Goal: Information Seeking & Learning: Learn about a topic

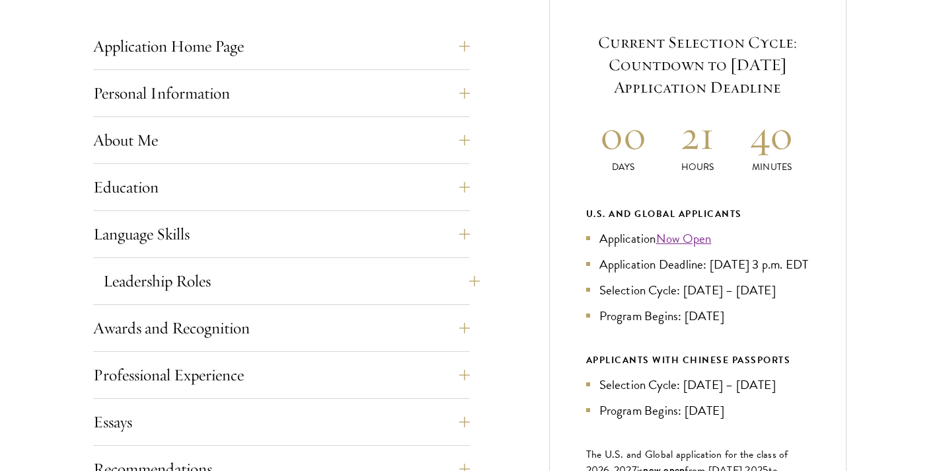
scroll to position [545, 0]
click at [285, 135] on button "About Me" at bounding box center [291, 139] width 377 height 32
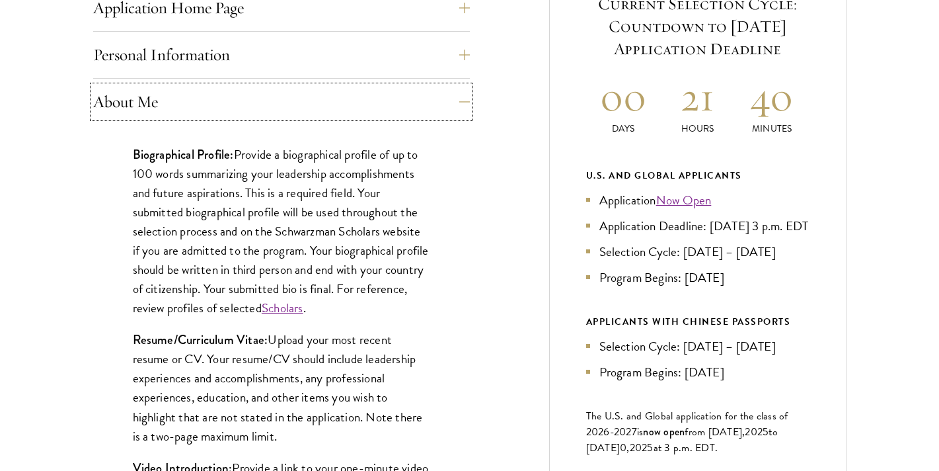
scroll to position [588, 0]
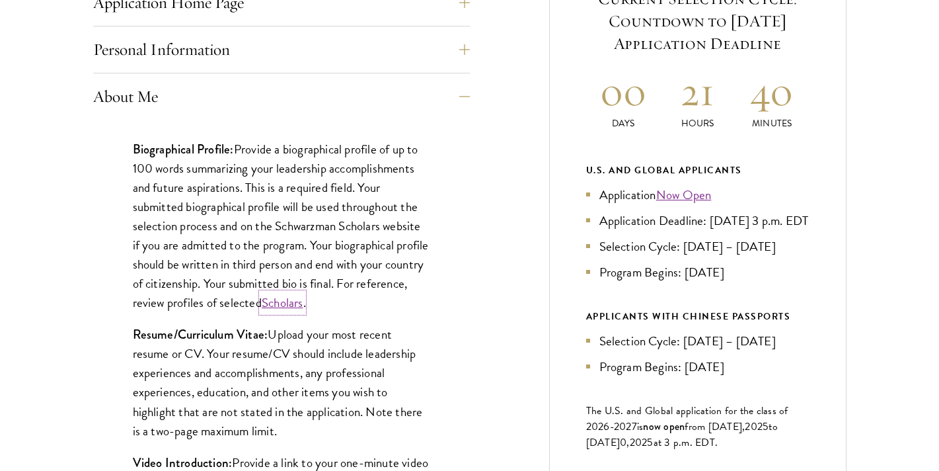
click at [303, 307] on link "Scholars" at bounding box center [283, 302] width 42 height 19
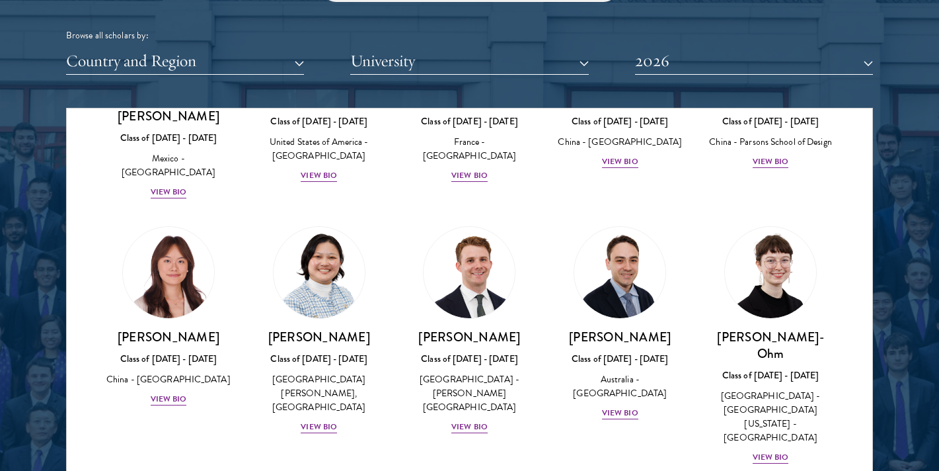
scroll to position [1188, 0]
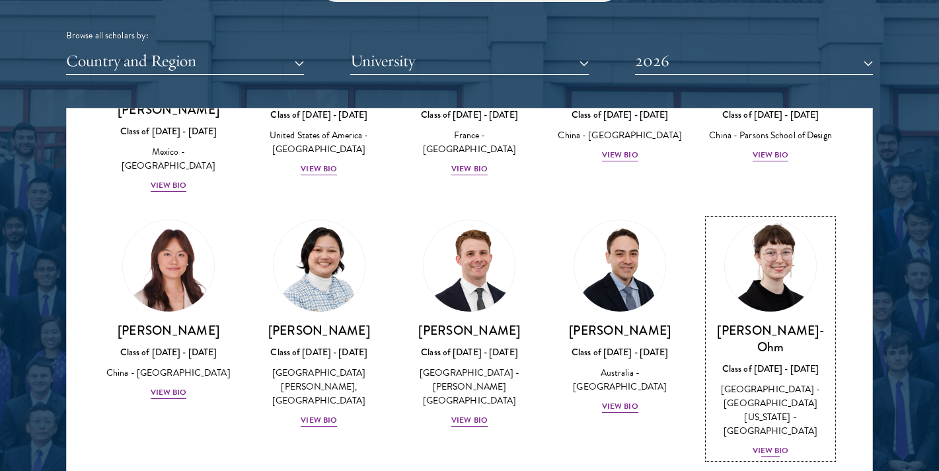
click at [782, 444] on div "View Bio" at bounding box center [771, 450] width 36 height 13
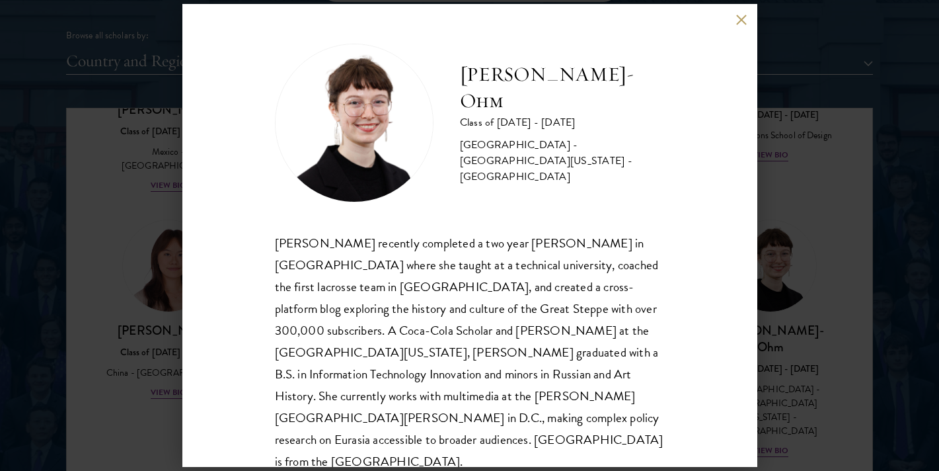
click at [743, 21] on button at bounding box center [741, 19] width 11 height 11
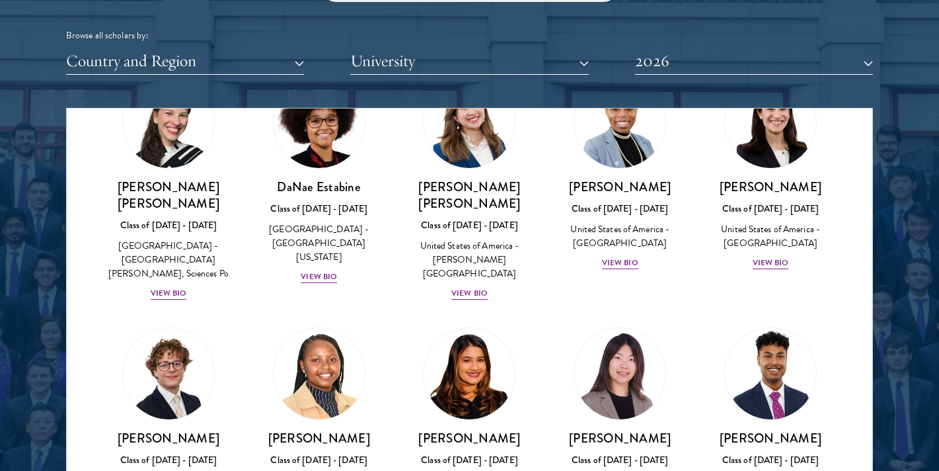
scroll to position [1950, 0]
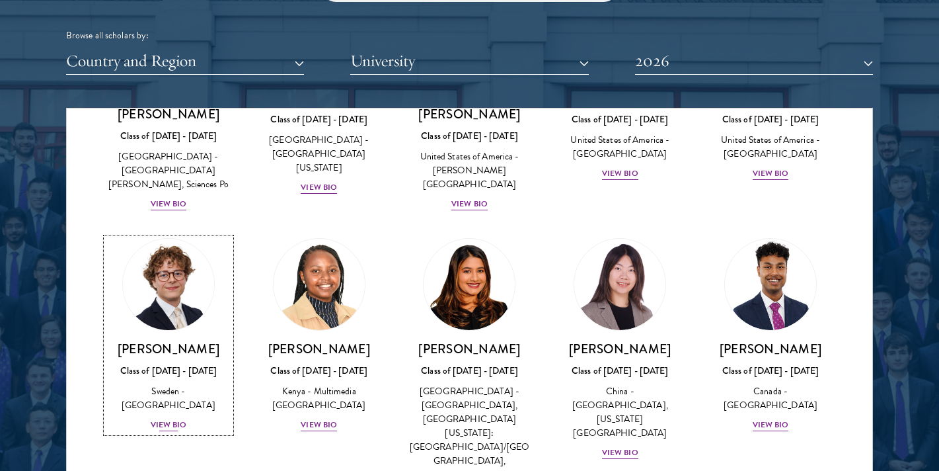
click at [174, 418] on div "View Bio" at bounding box center [169, 424] width 36 height 13
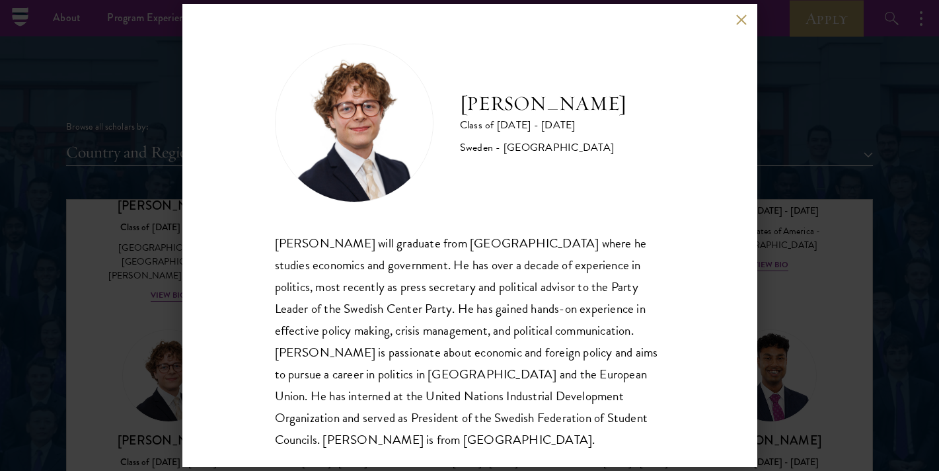
scroll to position [1536, 0]
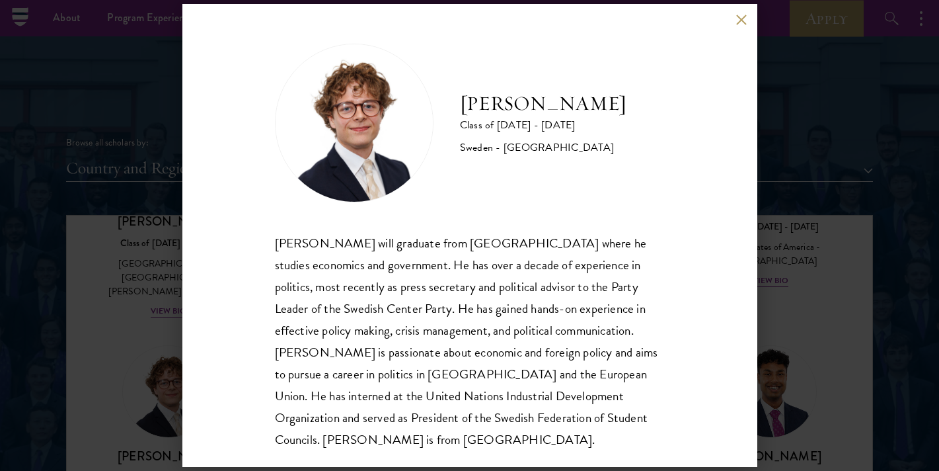
click at [742, 22] on button at bounding box center [741, 19] width 11 height 11
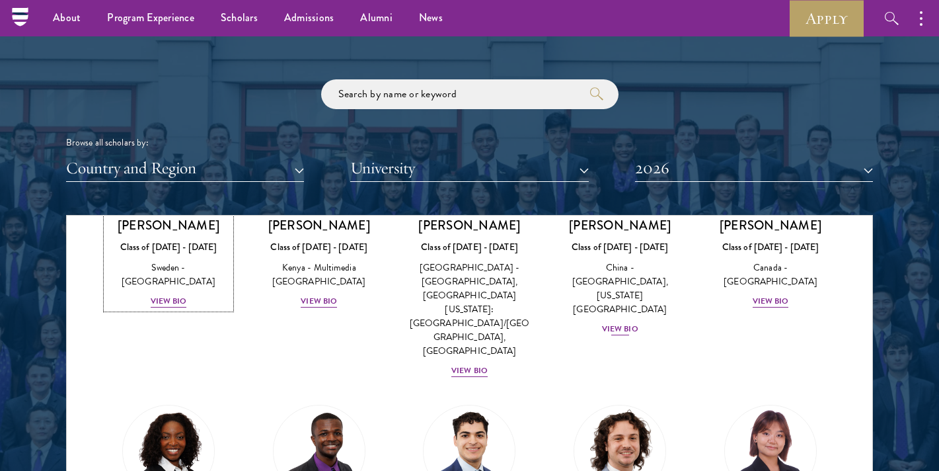
scroll to position [2203, 0]
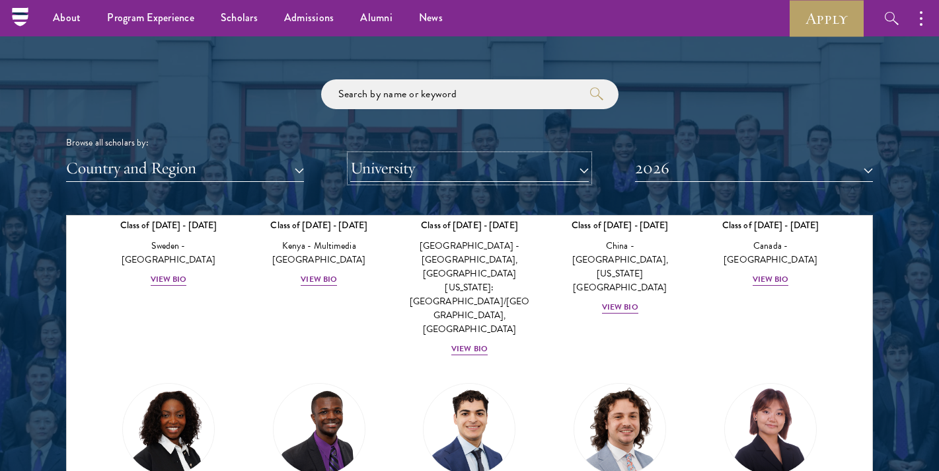
click at [508, 163] on button "University" at bounding box center [469, 168] width 238 height 27
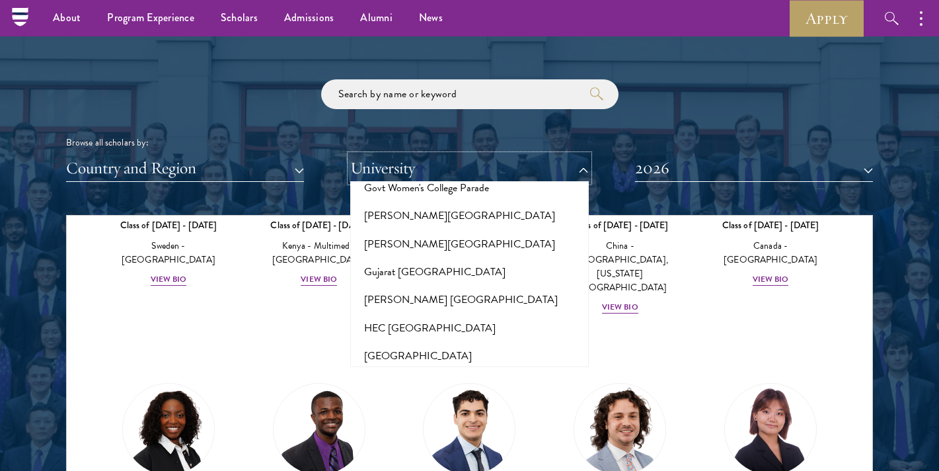
scroll to position [3175, 0]
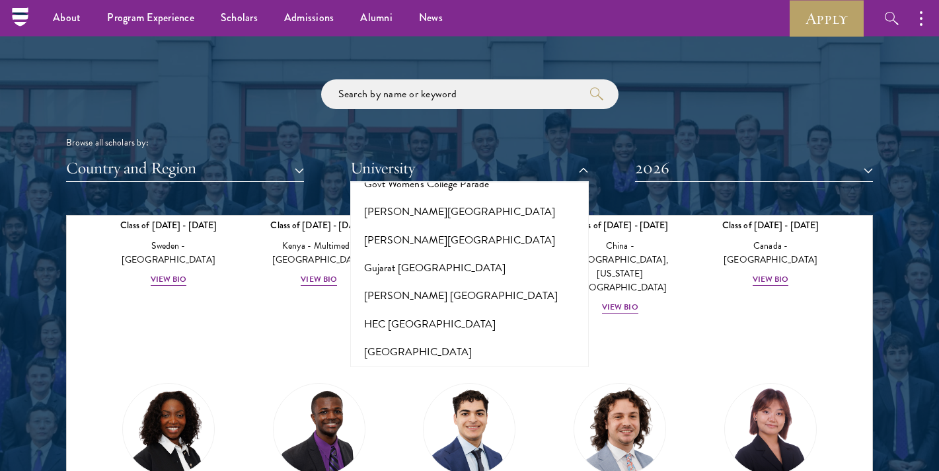
click at [434, 422] on button "Harvard University" at bounding box center [469, 436] width 230 height 28
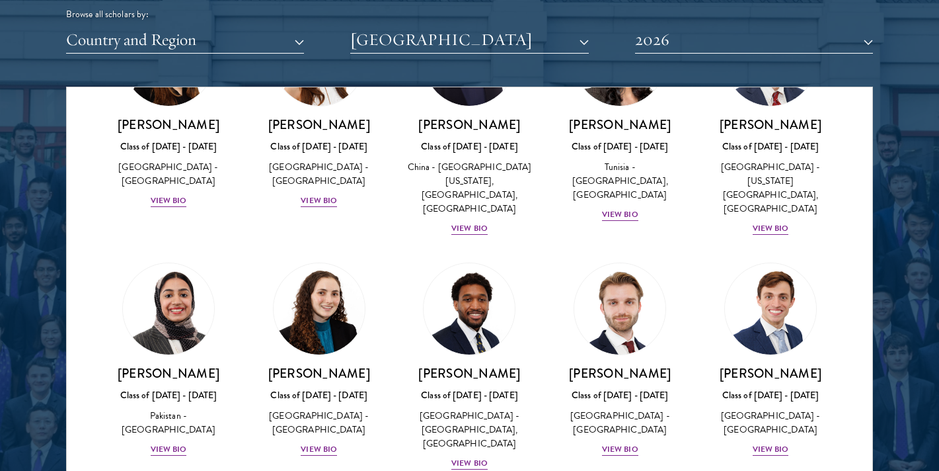
scroll to position [1667, 0]
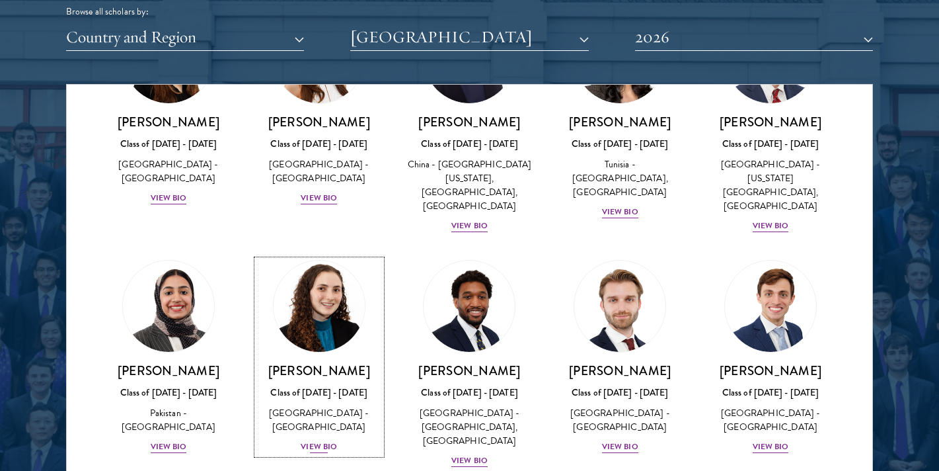
click at [336, 362] on h3 "Maya Rosen" at bounding box center [319, 370] width 124 height 17
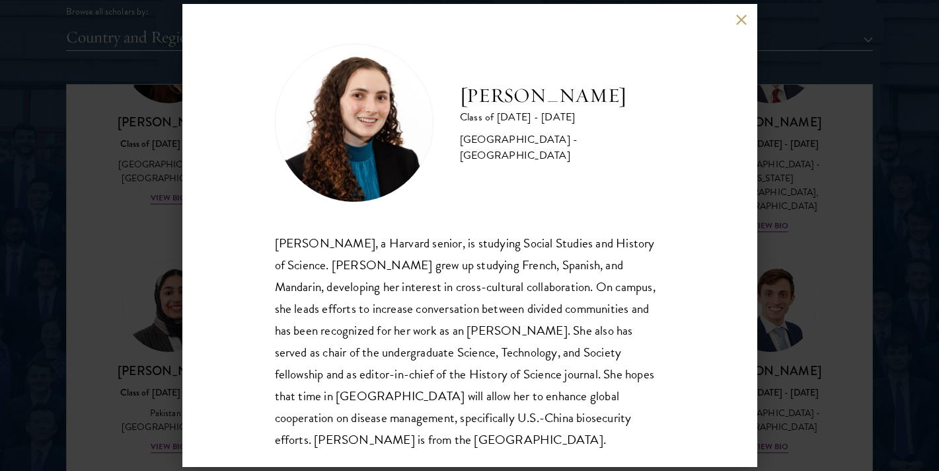
click at [742, 21] on button at bounding box center [741, 19] width 11 height 11
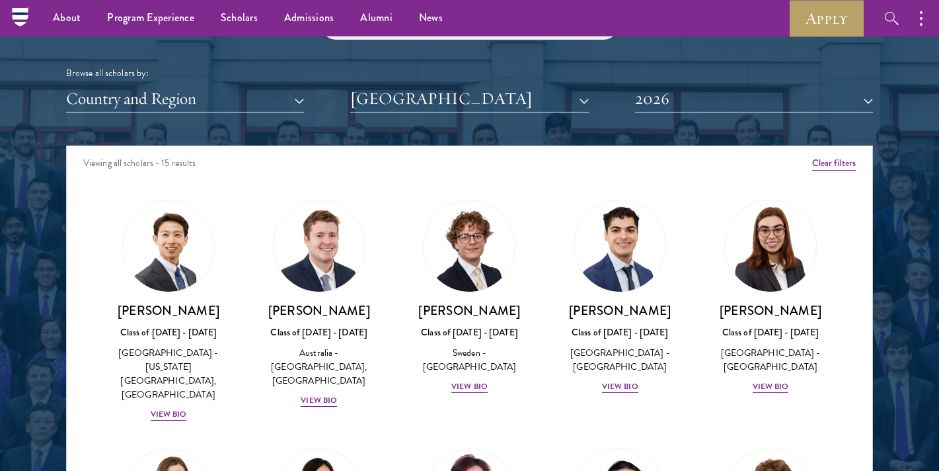
scroll to position [1581, 0]
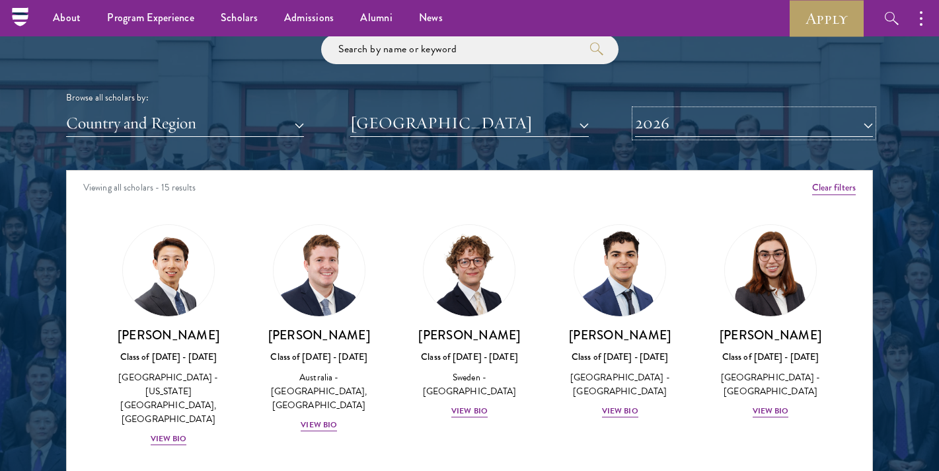
click at [685, 117] on button "2026" at bounding box center [754, 123] width 238 height 27
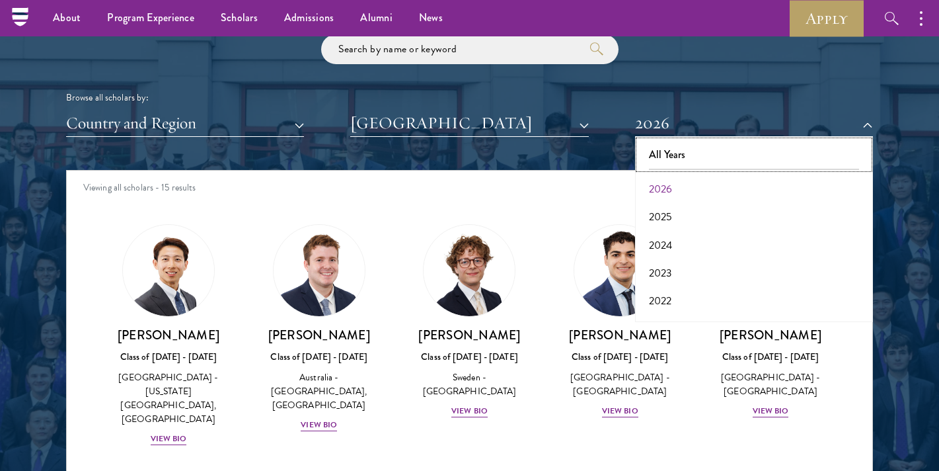
click at [675, 155] on button "All Years" at bounding box center [754, 155] width 230 height 28
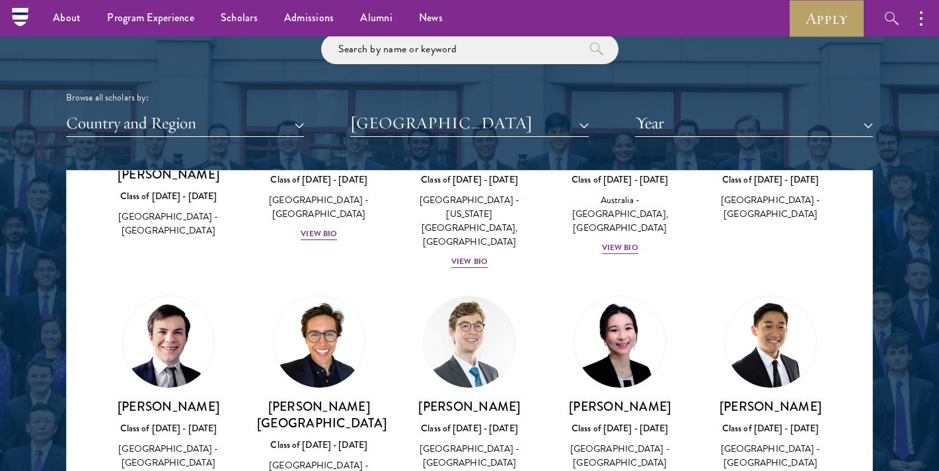
scroll to position [188, 0]
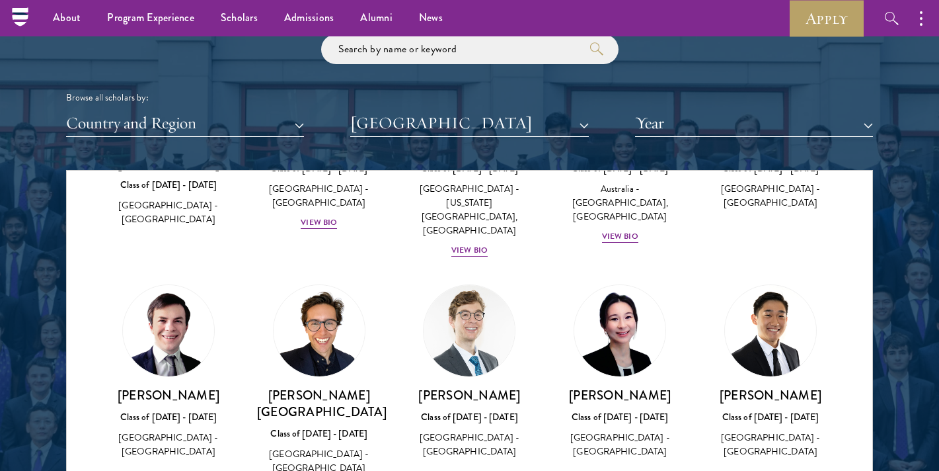
click at [633, 370] on div "Ariana Chaivaranon Class of 2021 - 2022 United States of America - Harvard Univ…" at bounding box center [620, 371] width 124 height 175
click at [633, 318] on img at bounding box center [619, 330] width 91 height 91
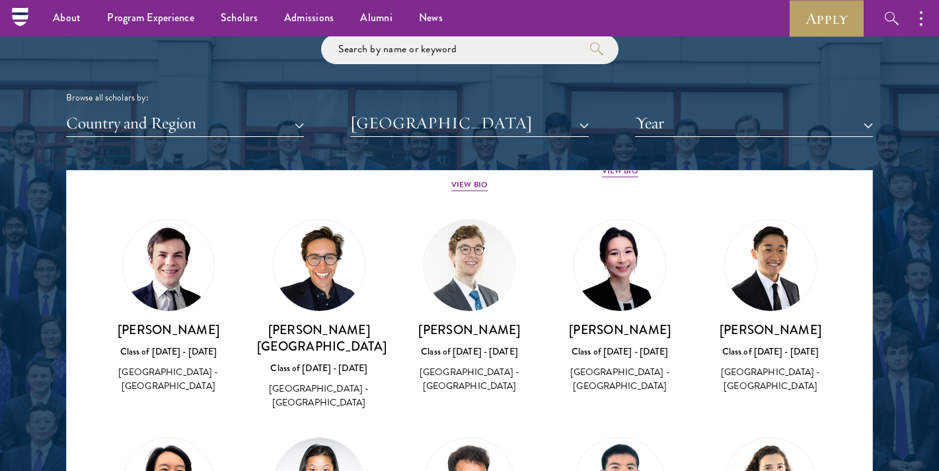
scroll to position [257, 0]
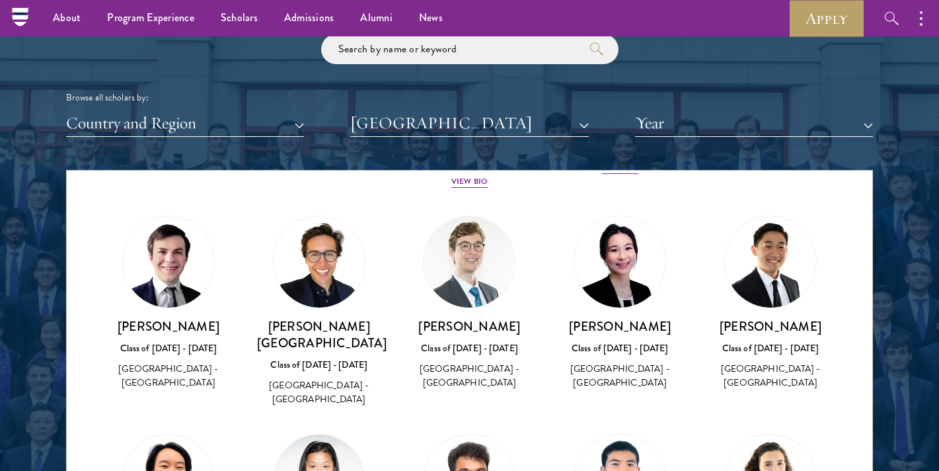
click at [475, 346] on div "Theodore Breyer Class of 2019 - 2020 United States of America - Harvard Univers…" at bounding box center [470, 354] width 124 height 73
click at [800, 271] on img at bounding box center [770, 261] width 91 height 91
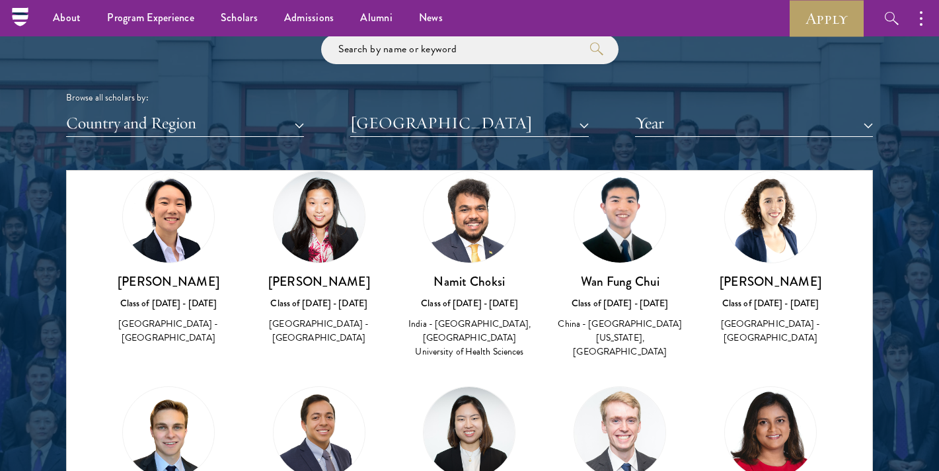
scroll to position [484, 0]
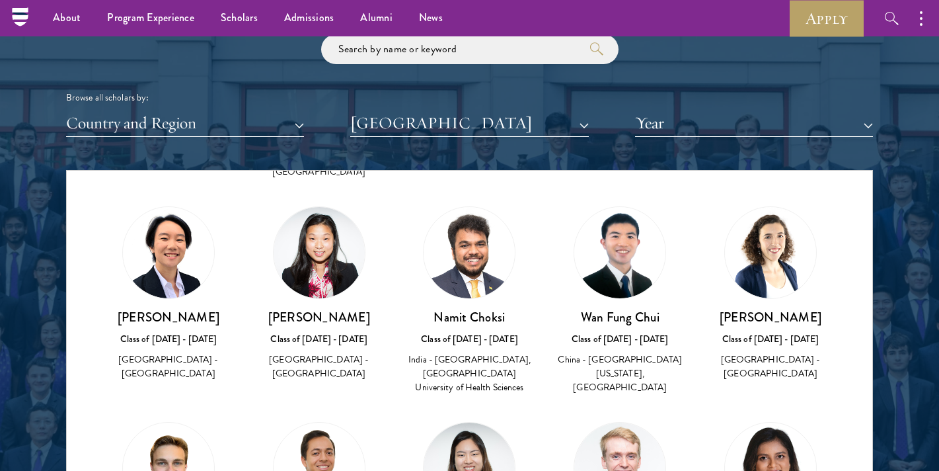
click at [776, 246] on img at bounding box center [770, 252] width 91 height 91
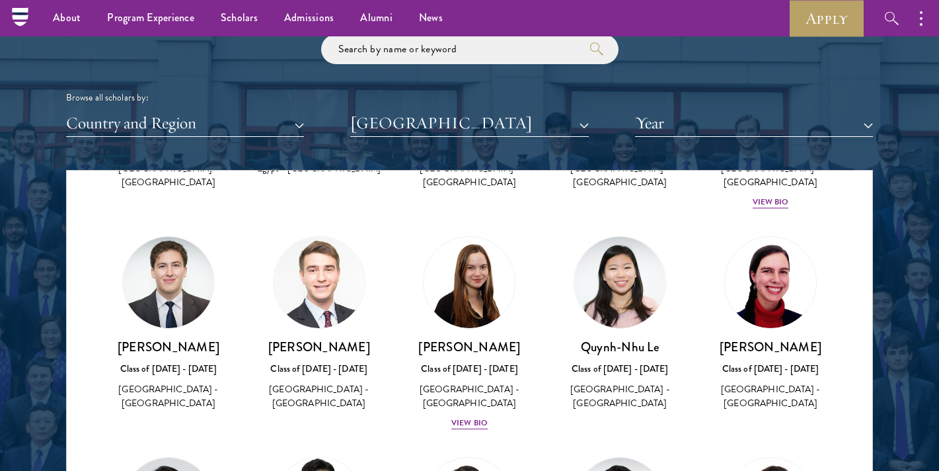
scroll to position [1964, 0]
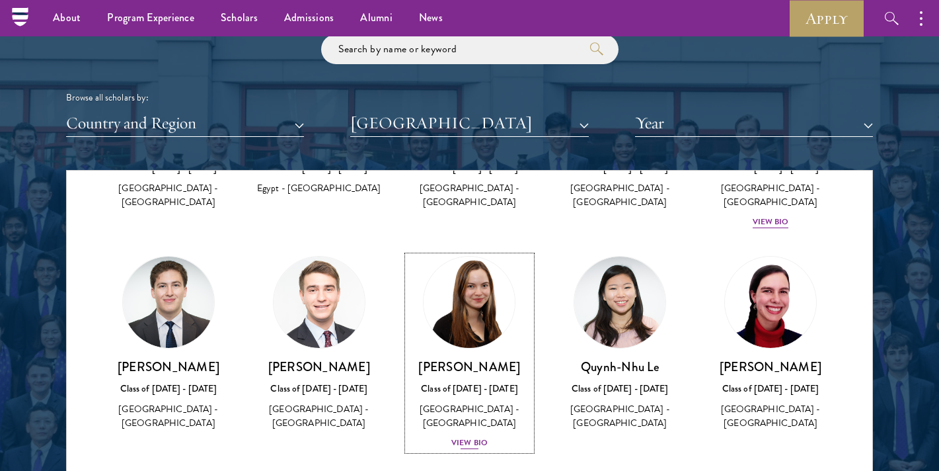
click at [469, 436] on div "View Bio" at bounding box center [469, 442] width 36 height 13
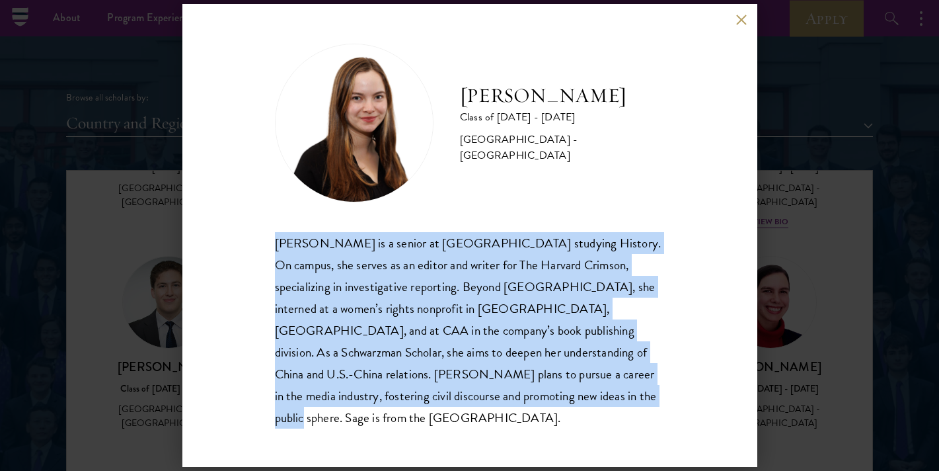
drag, startPoint x: 479, startPoint y: 408, endPoint x: 262, endPoint y: 238, distance: 275.4
click at [262, 238] on div "Sage Lattman Class of 2025 - 2026 United States of America - Harvard University…" at bounding box center [469, 235] width 575 height 463
copy div "Sage Lattman is a senior at Harvard University studying History. On campus, she…"
click at [740, 25] on button at bounding box center [741, 19] width 11 height 11
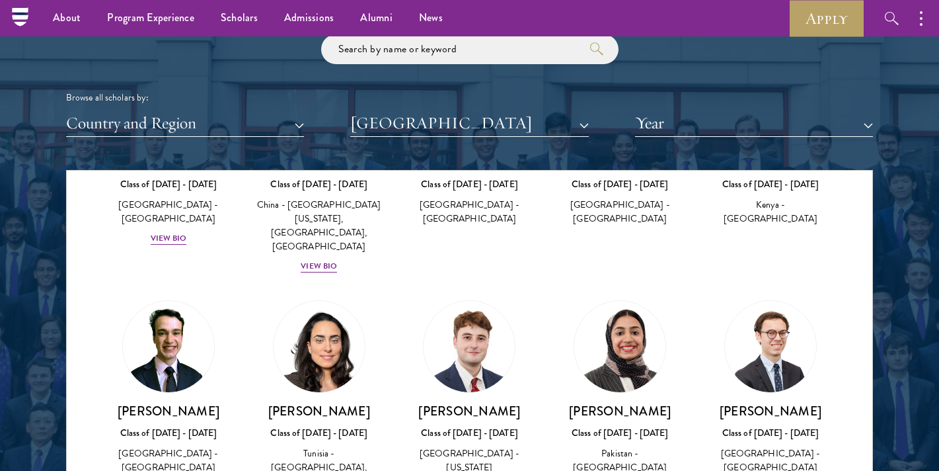
scroll to position [2623, 0]
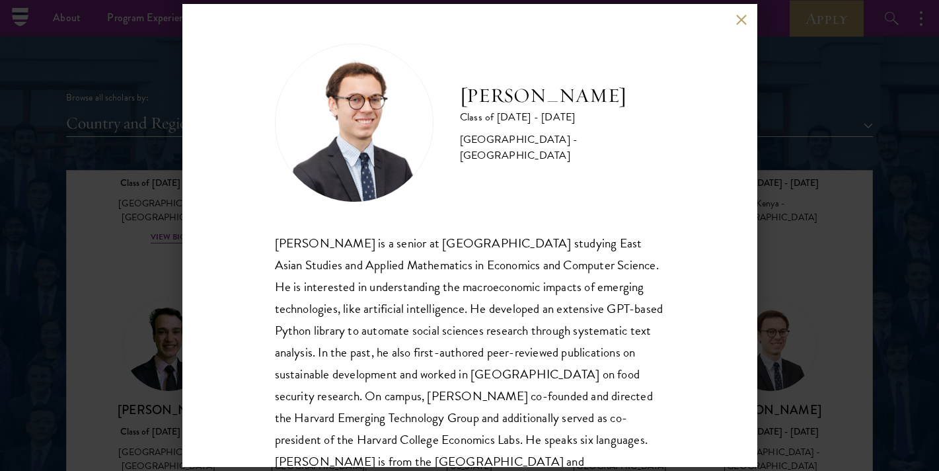
scroll to position [45, 0]
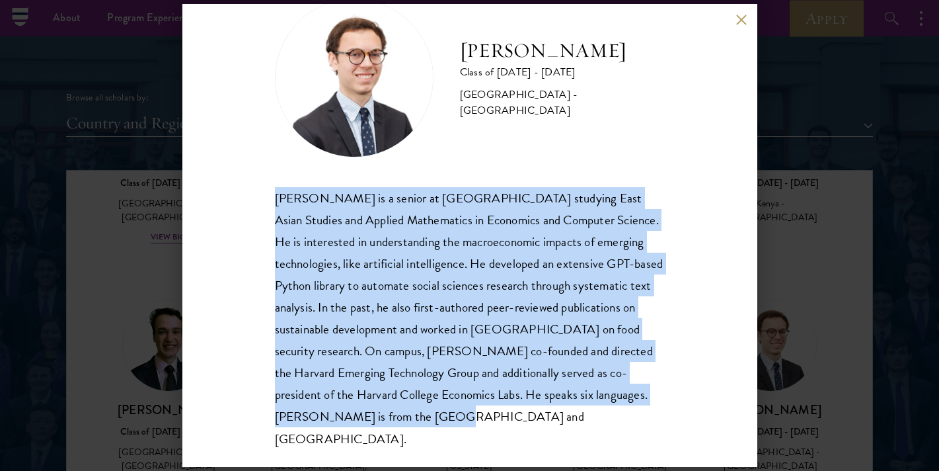
drag, startPoint x: 383, startPoint y: 414, endPoint x: 233, endPoint y: 188, distance: 271.1
click at [233, 188] on div "Elliott Mokski Class of 2024 - 2025 United States of America - Harvard Universi…" at bounding box center [469, 235] width 575 height 463
copy div "Elliott Mokski is a senior at Harvard University studying East Asian Studies an…"
click at [745, 19] on button at bounding box center [741, 19] width 11 height 11
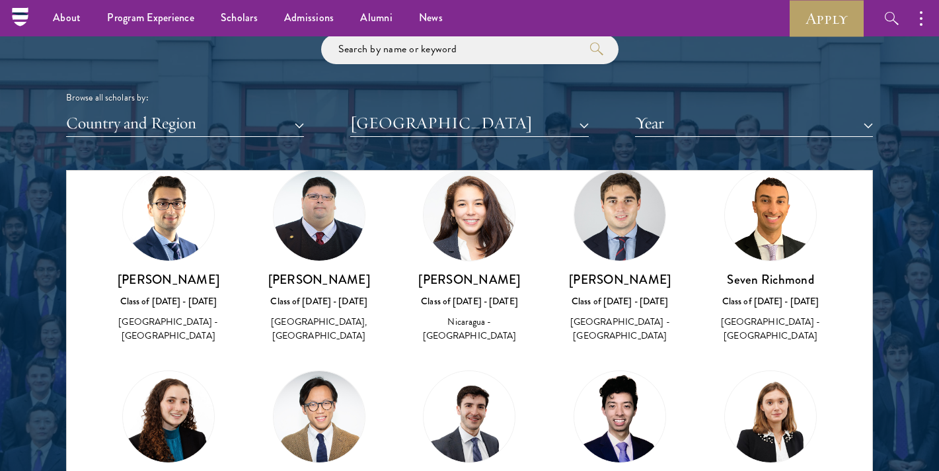
scroll to position [3062, 0]
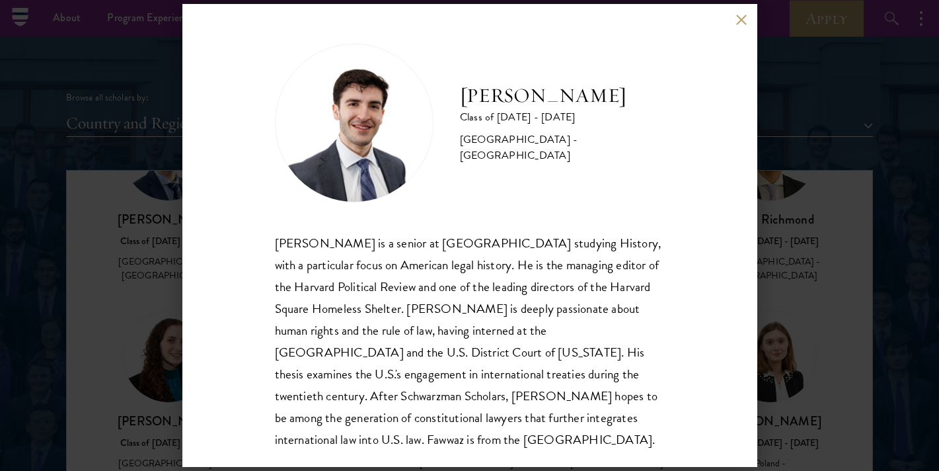
scroll to position [17, 0]
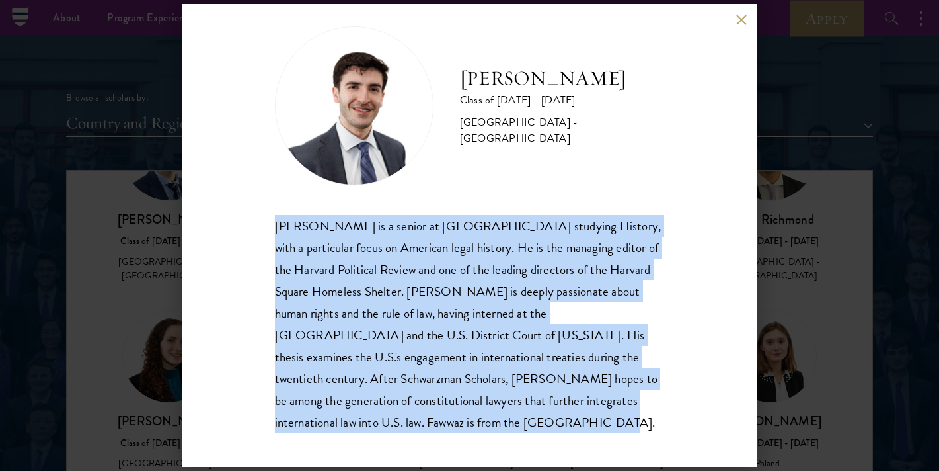
drag, startPoint x: 269, startPoint y: 220, endPoint x: 474, endPoint y: 438, distance: 298.8
click at [474, 438] on div "Fawwaz Malki Shoukfeh Class of 2024 - 2025 United States of America - Harvard U…" at bounding box center [469, 235] width 575 height 463
copy div "Fawwaz Malki Shoukfeh is a senior at Harvard University studying History, with …"
click at [741, 20] on button at bounding box center [741, 19] width 11 height 11
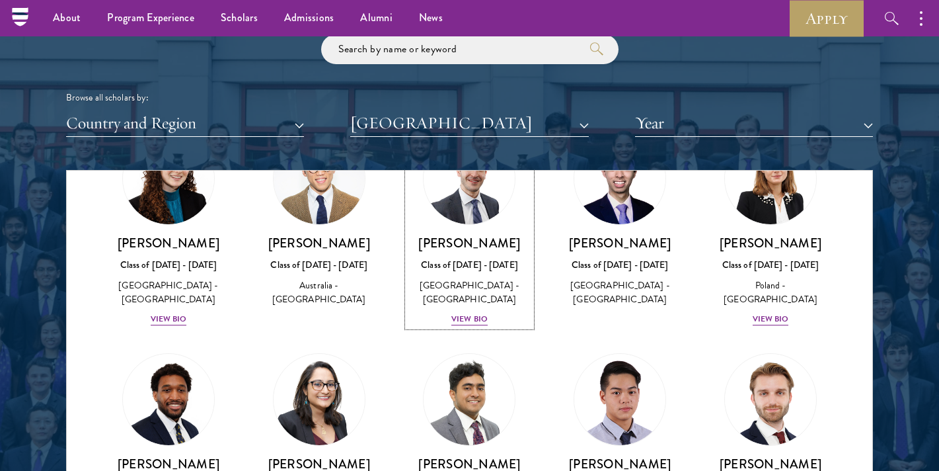
scroll to position [3276, 0]
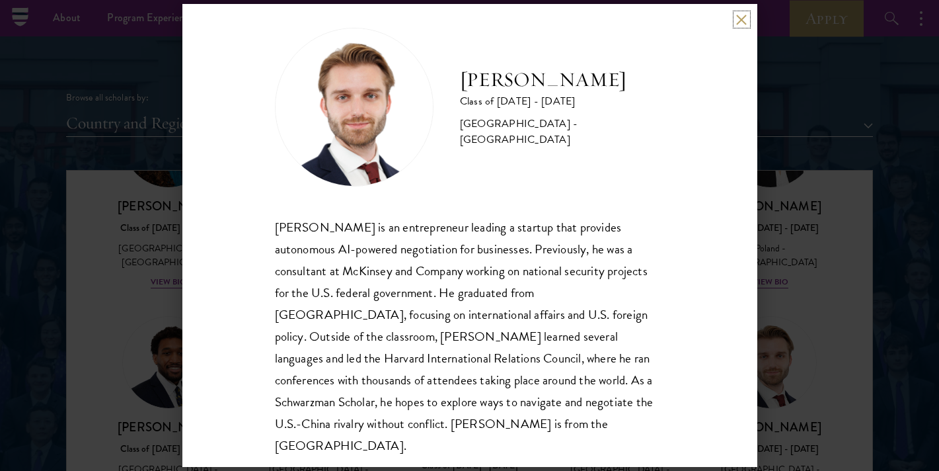
scroll to position [23, 0]
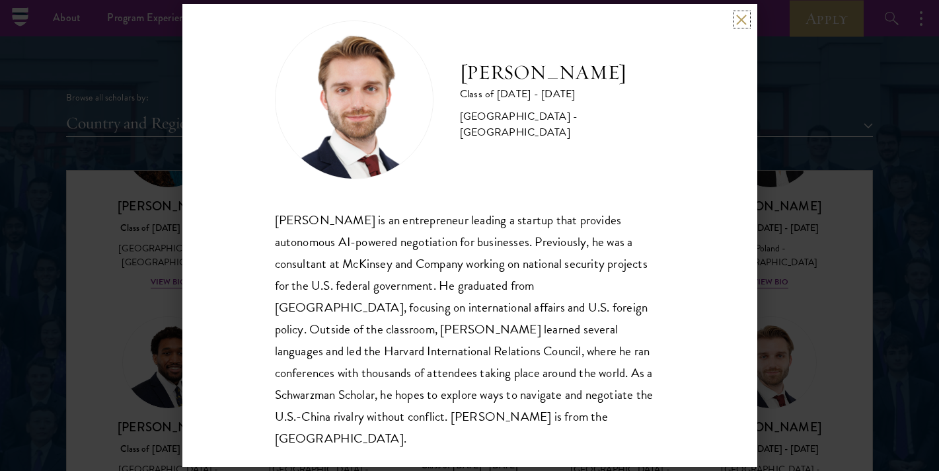
click at [742, 24] on button at bounding box center [741, 19] width 11 height 11
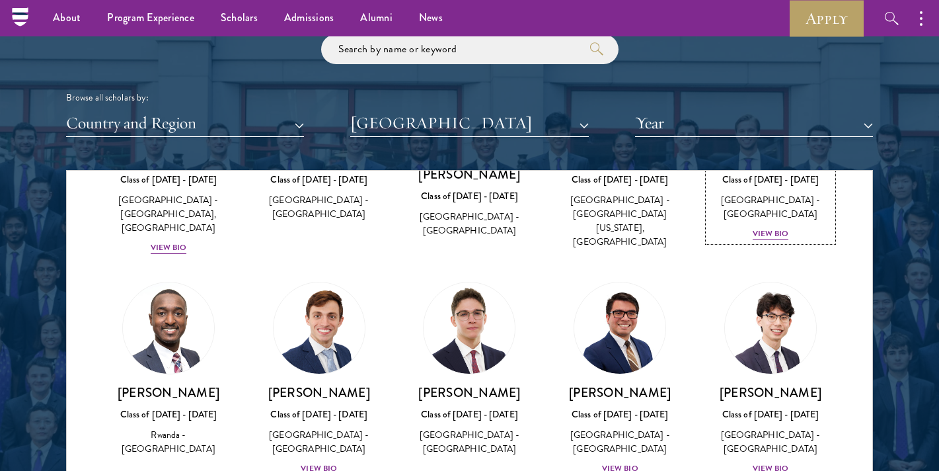
scroll to position [3557, 0]
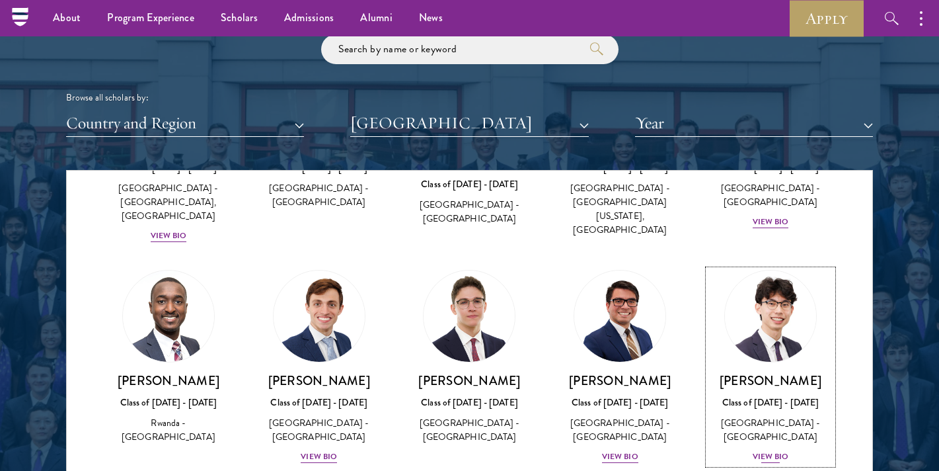
click at [769, 450] on div "View Bio" at bounding box center [771, 456] width 36 height 13
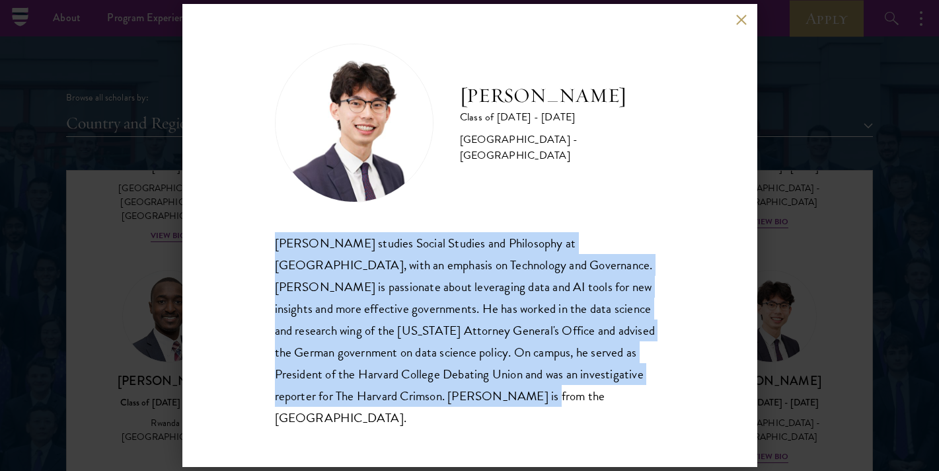
drag, startPoint x: 449, startPoint y: 412, endPoint x: 233, endPoint y: 253, distance: 268.1
click at [233, 253] on div "Andy Wang Class of 2024 - 2025 United States of America - Harvard University An…" at bounding box center [469, 235] width 575 height 463
copy div "Andy Wang studies Social Studies and Philosophy at Harvard University, with an …"
click at [741, 25] on button at bounding box center [741, 19] width 11 height 11
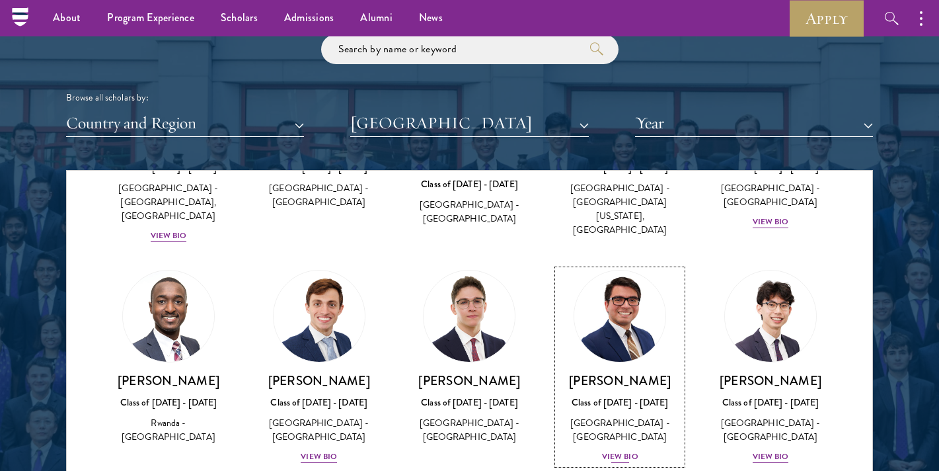
click at [621, 450] on div "View Bio" at bounding box center [620, 456] width 36 height 13
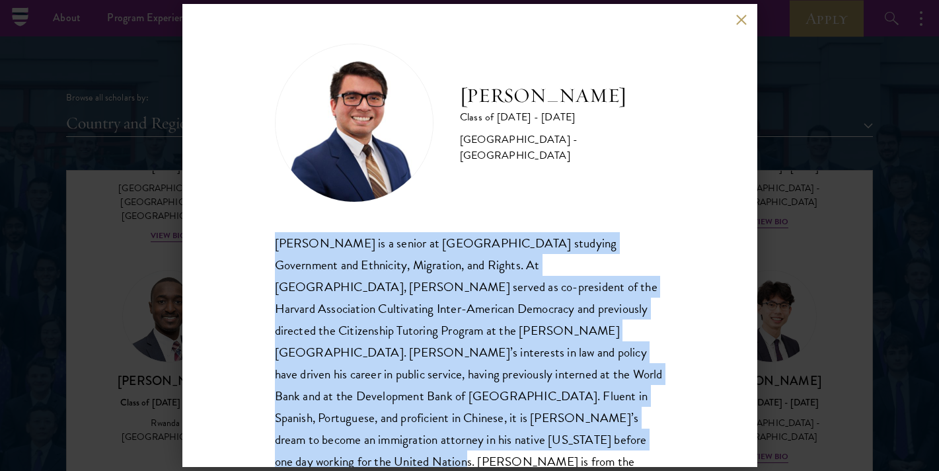
drag, startPoint x: 451, startPoint y: 440, endPoint x: 227, endPoint y: 232, distance: 305.4
click at [227, 232] on div "Juan Venancio Class of 2024 - 2025 United States of America - Harvard Universit…" at bounding box center [469, 235] width 575 height 463
copy div "Juan C. Venancio is a senior at Harvard University studying Government and Ethn…"
click at [467, 334] on div "Juan C. Venancio is a senior at Harvard University studying Government and Ethn…" at bounding box center [470, 363] width 390 height 262
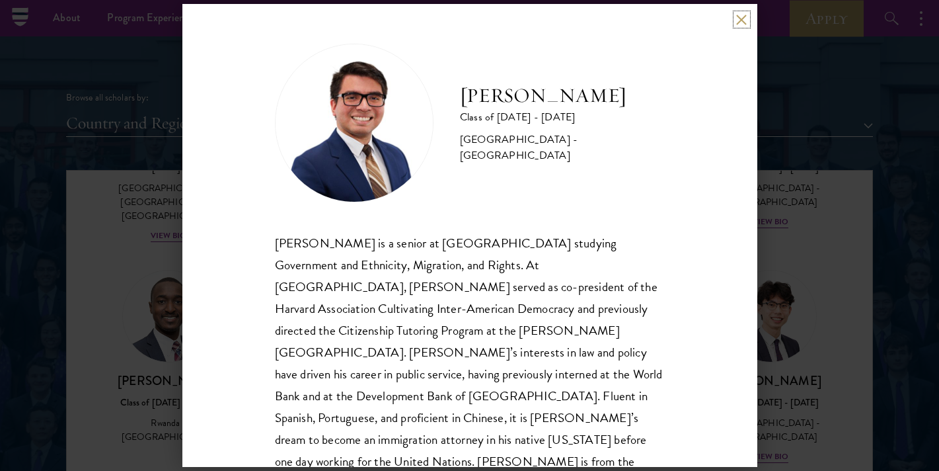
click at [744, 20] on button at bounding box center [741, 19] width 11 height 11
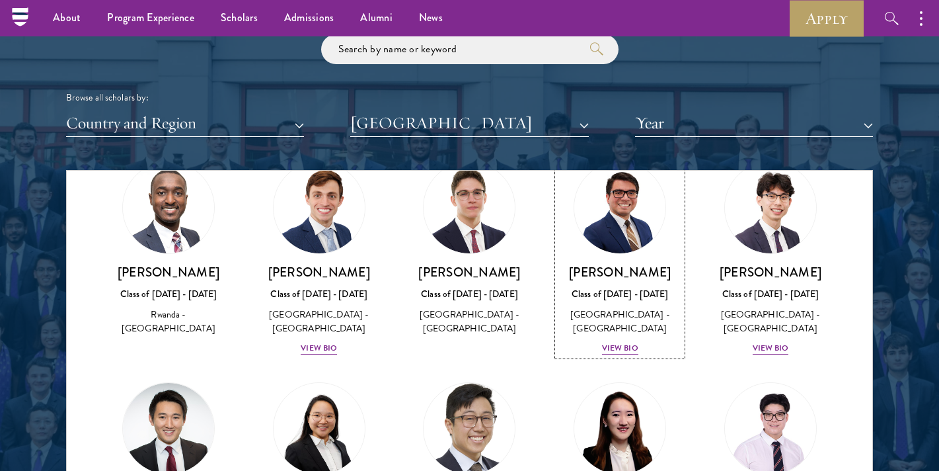
scroll to position [3769, 0]
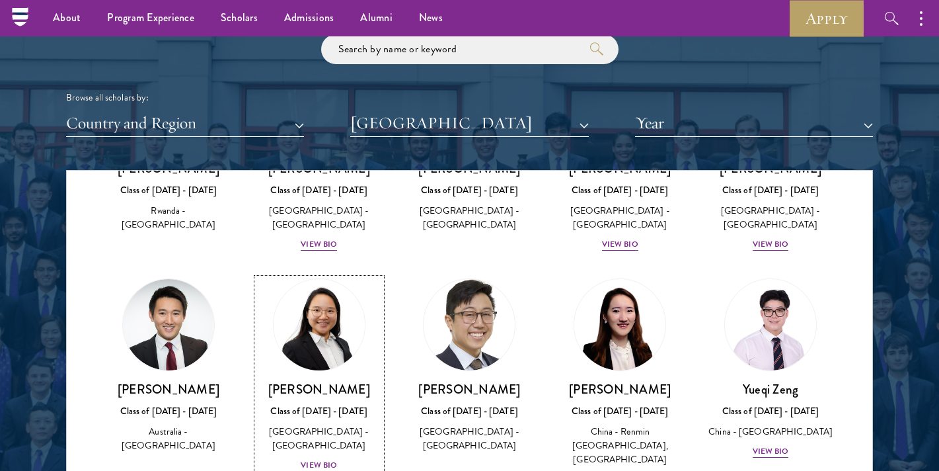
click at [323, 459] on div "View Bio" at bounding box center [319, 465] width 36 height 13
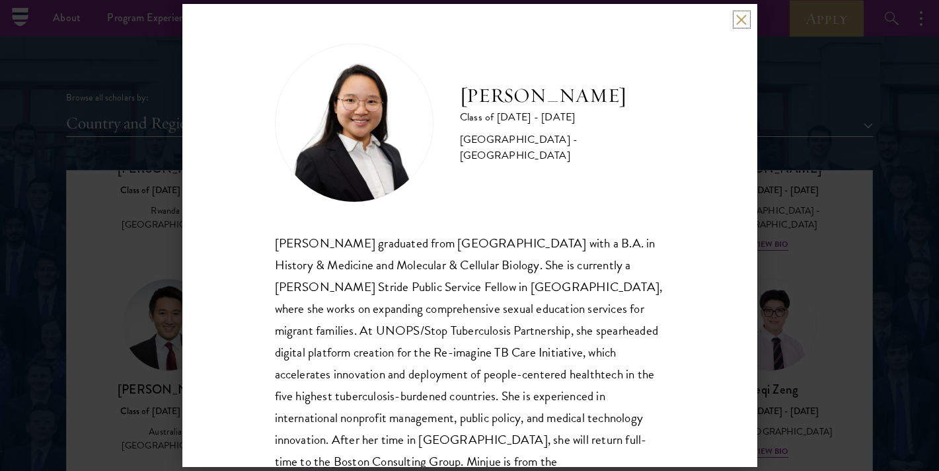
click at [738, 19] on button at bounding box center [741, 19] width 11 height 11
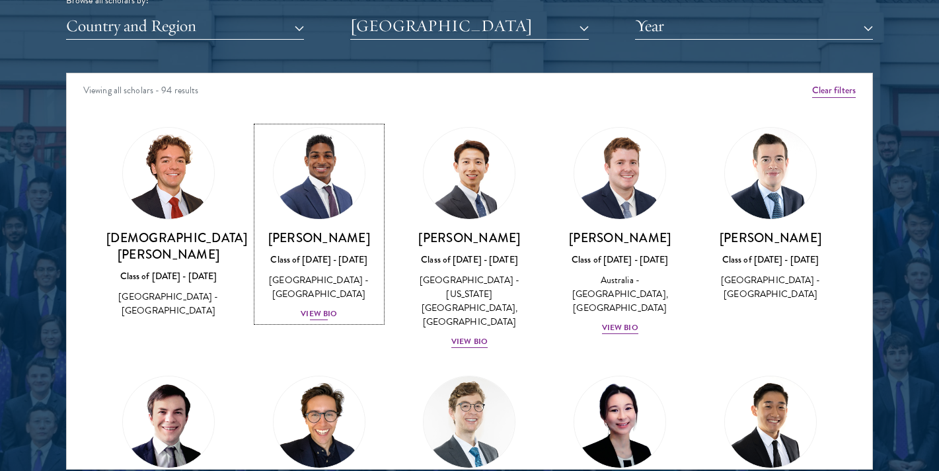
click at [317, 315] on div "View Bio" at bounding box center [319, 313] width 36 height 13
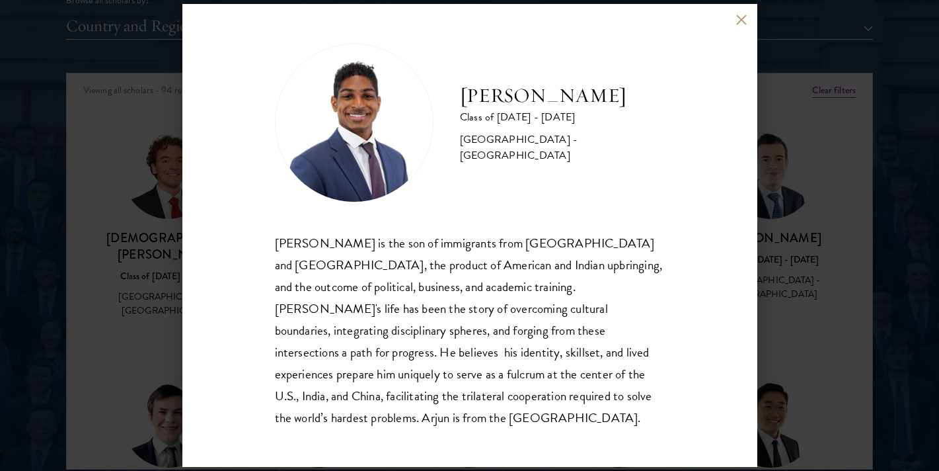
click at [738, 25] on button at bounding box center [741, 19] width 11 height 11
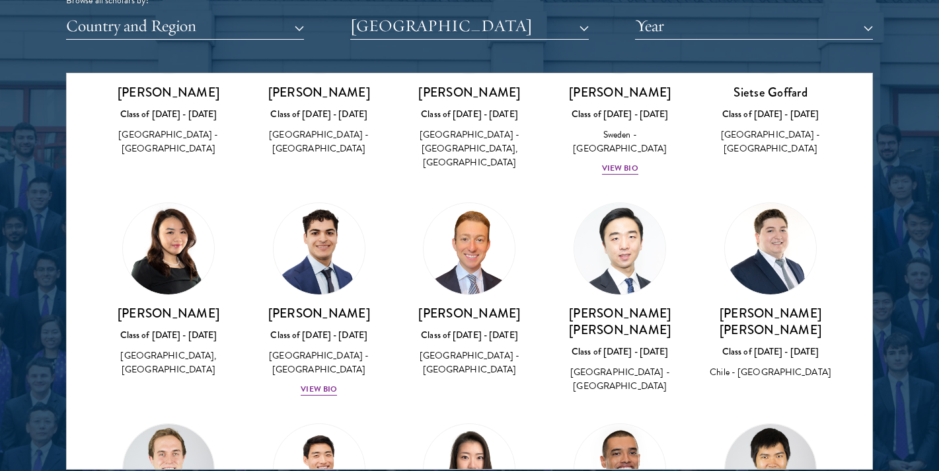
scroll to position [1260, 0]
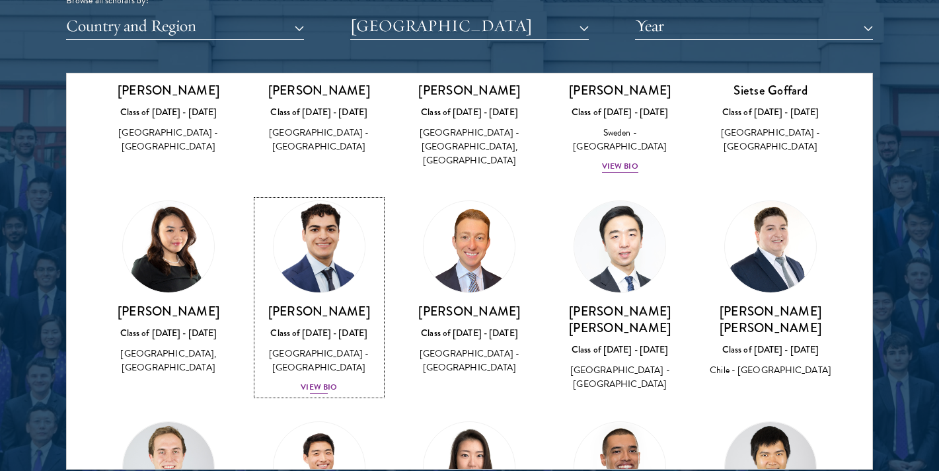
click at [328, 381] on div "View Bio" at bounding box center [319, 387] width 36 height 13
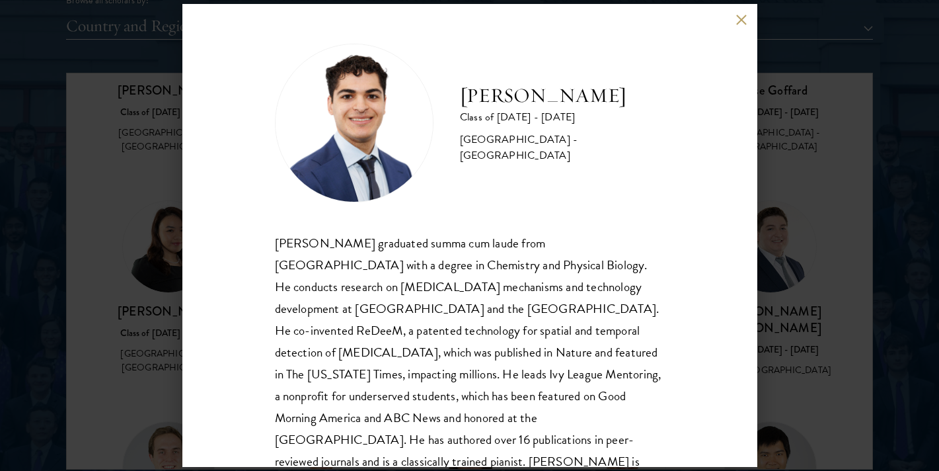
click at [738, 22] on button at bounding box center [741, 19] width 11 height 11
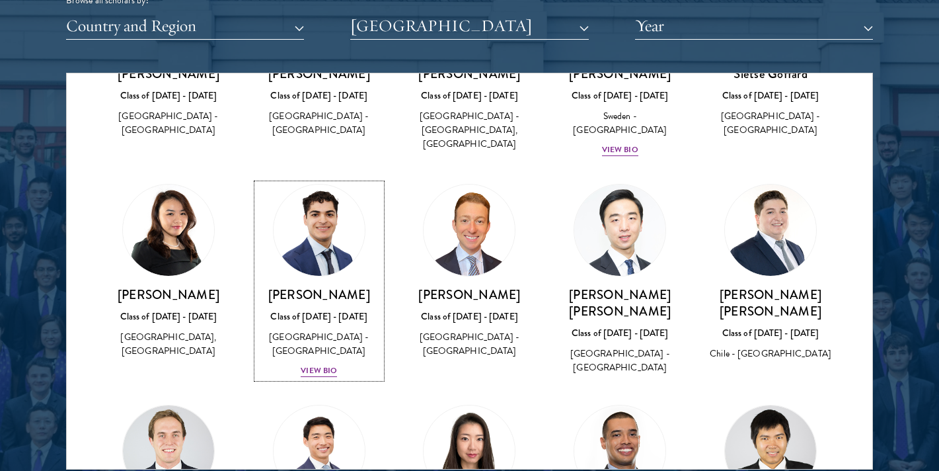
scroll to position [1492, 0]
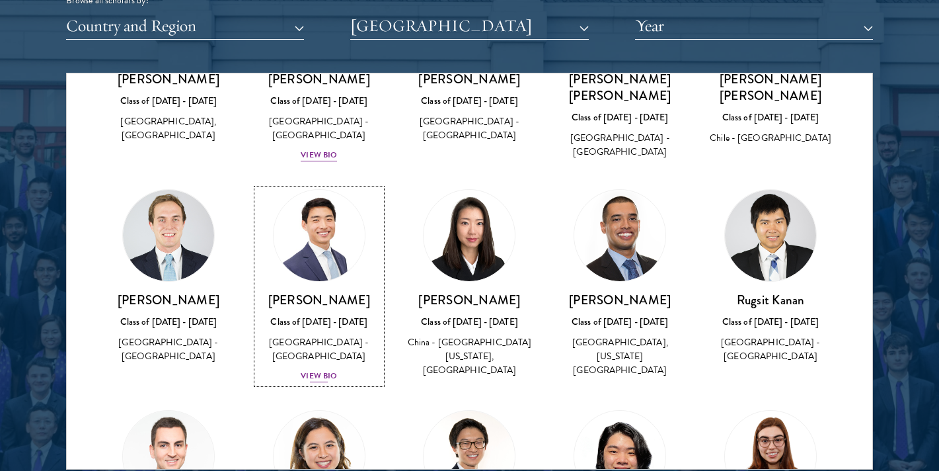
click at [325, 369] on div "View Bio" at bounding box center [319, 375] width 36 height 13
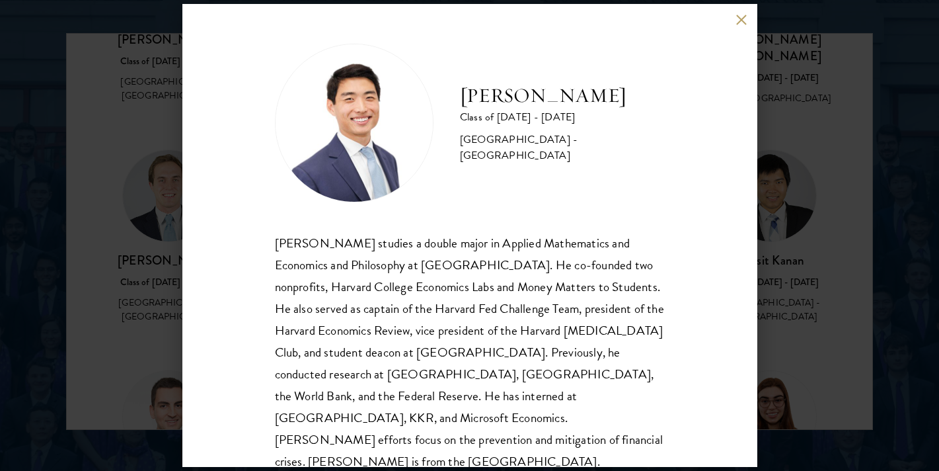
click at [742, 24] on button at bounding box center [741, 19] width 11 height 11
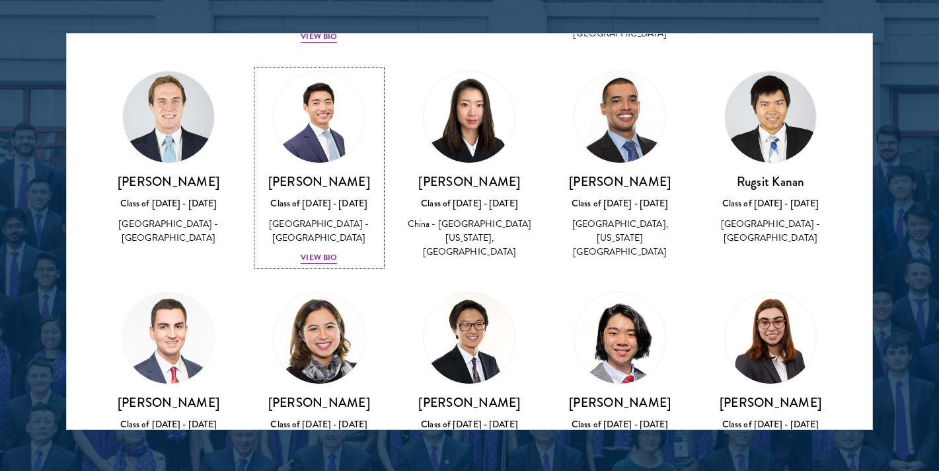
scroll to position [1668, 0]
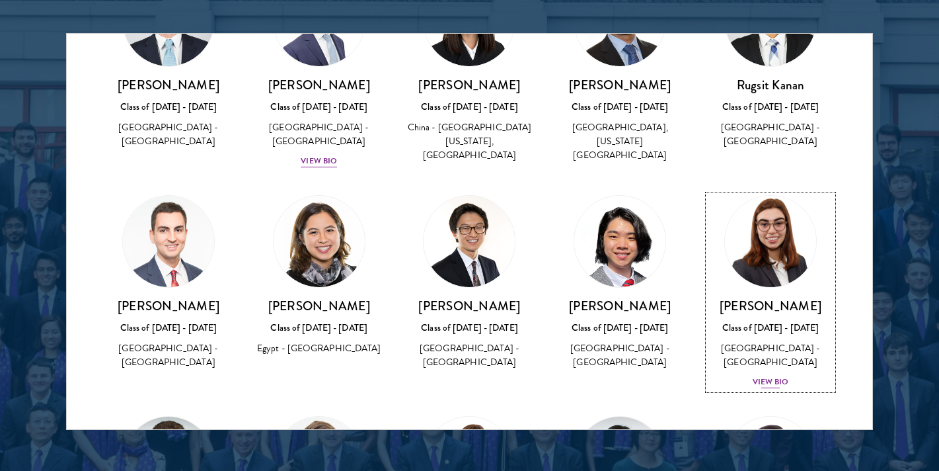
click at [762, 375] on div "View Bio" at bounding box center [771, 381] width 36 height 13
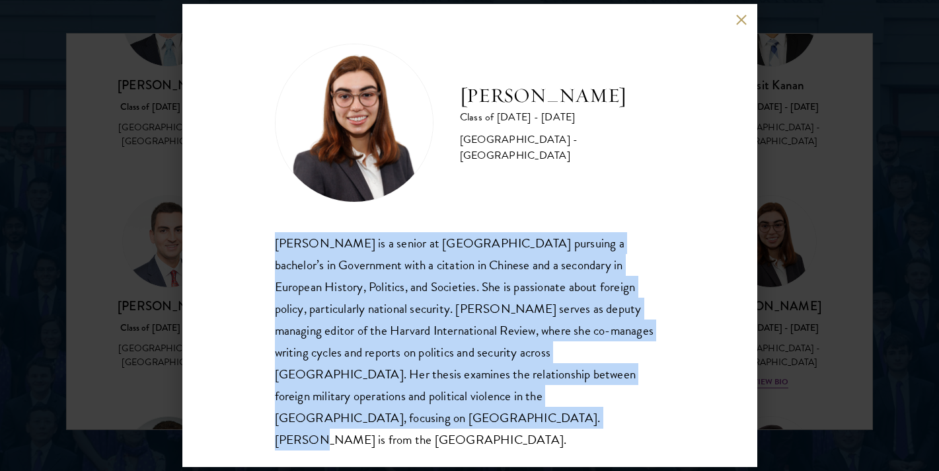
drag, startPoint x: 576, startPoint y: 404, endPoint x: 255, endPoint y: 239, distance: 360.6
click at [255, 239] on div "Isabelle King Class of 2025 - 2026 United States of America - Harvard Universit…" at bounding box center [469, 235] width 575 height 463
copy div "Isabelle King is a senior at Harvard University pursuing a bachelor’s in Govern…"
click at [740, 25] on button at bounding box center [741, 19] width 11 height 11
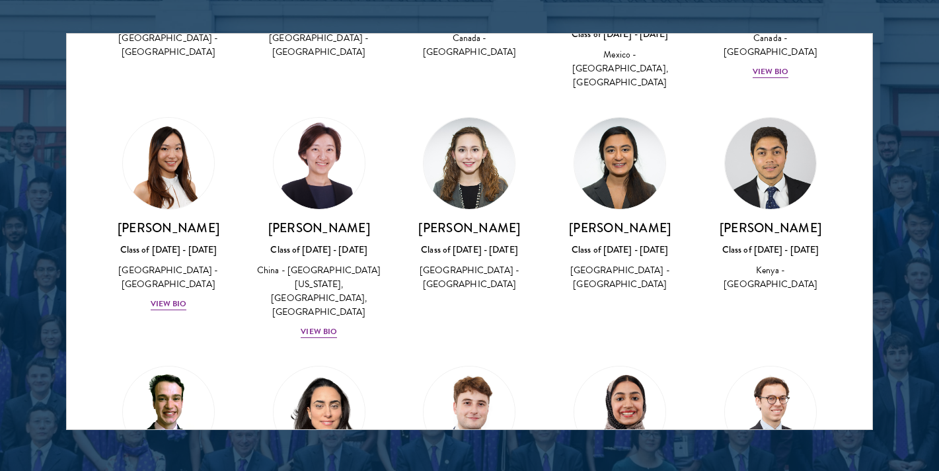
scroll to position [2418, 0]
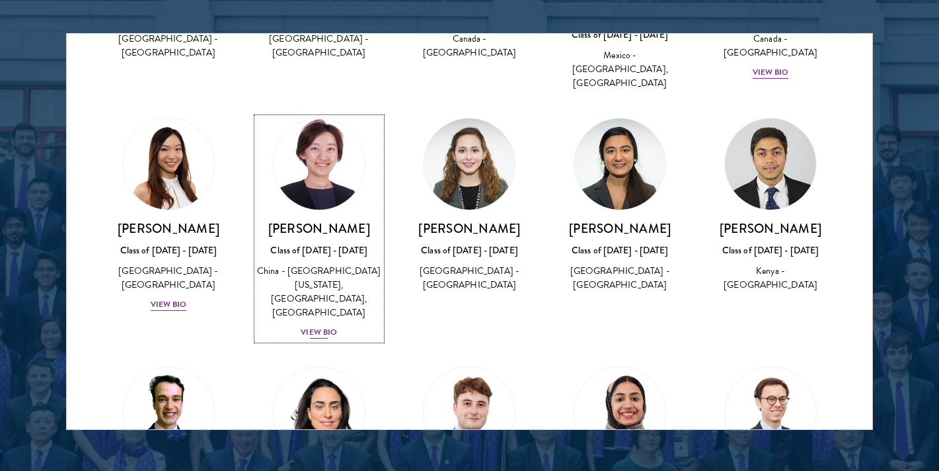
click at [316, 326] on div "View Bio" at bounding box center [319, 332] width 36 height 13
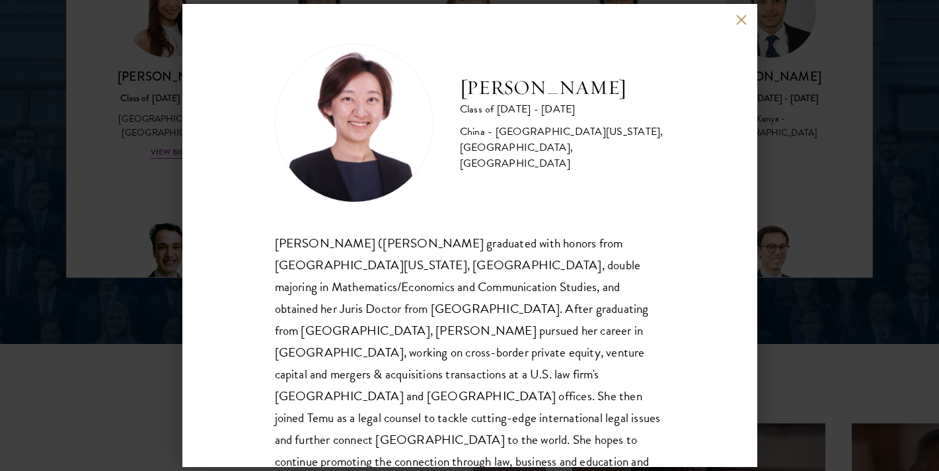
click at [737, 20] on button at bounding box center [741, 19] width 11 height 11
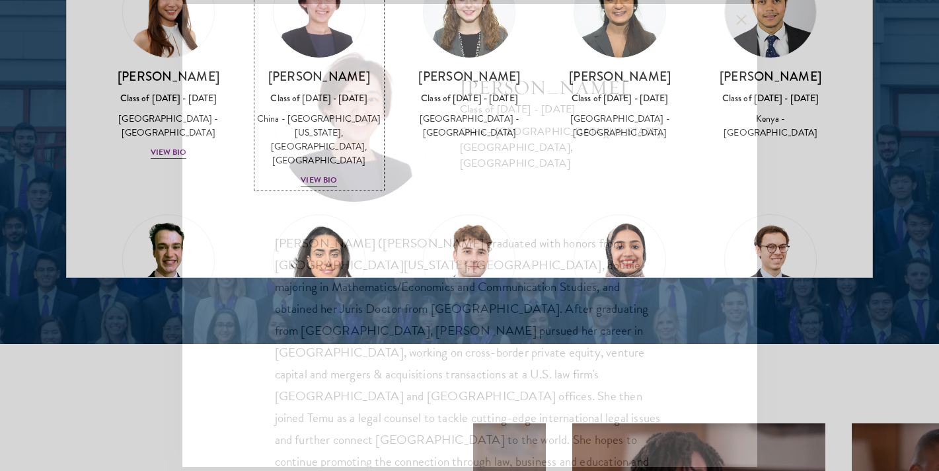
scroll to position [1763, 0]
